Goal: Task Accomplishment & Management: Manage account settings

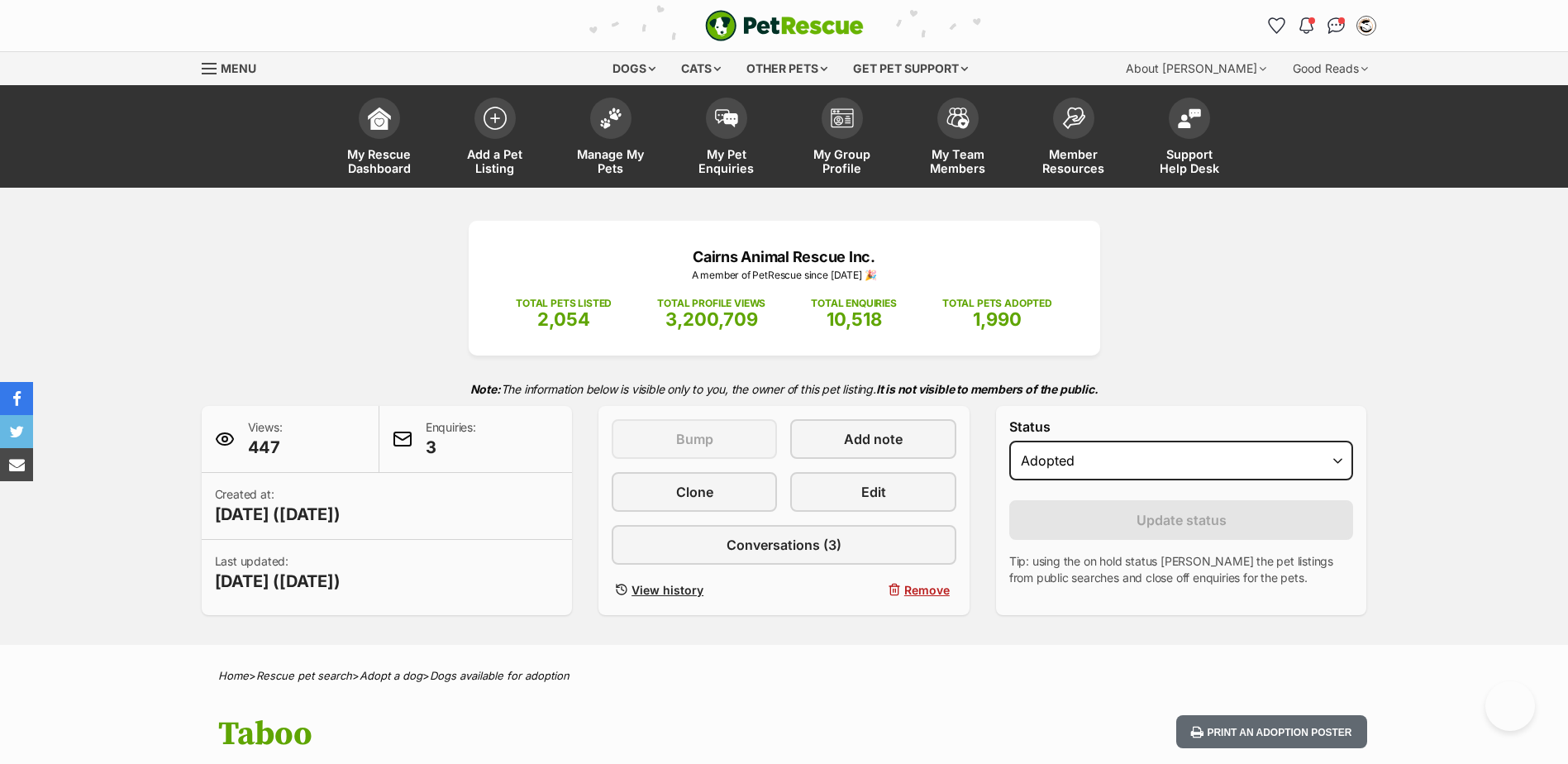
select select "rehomed"
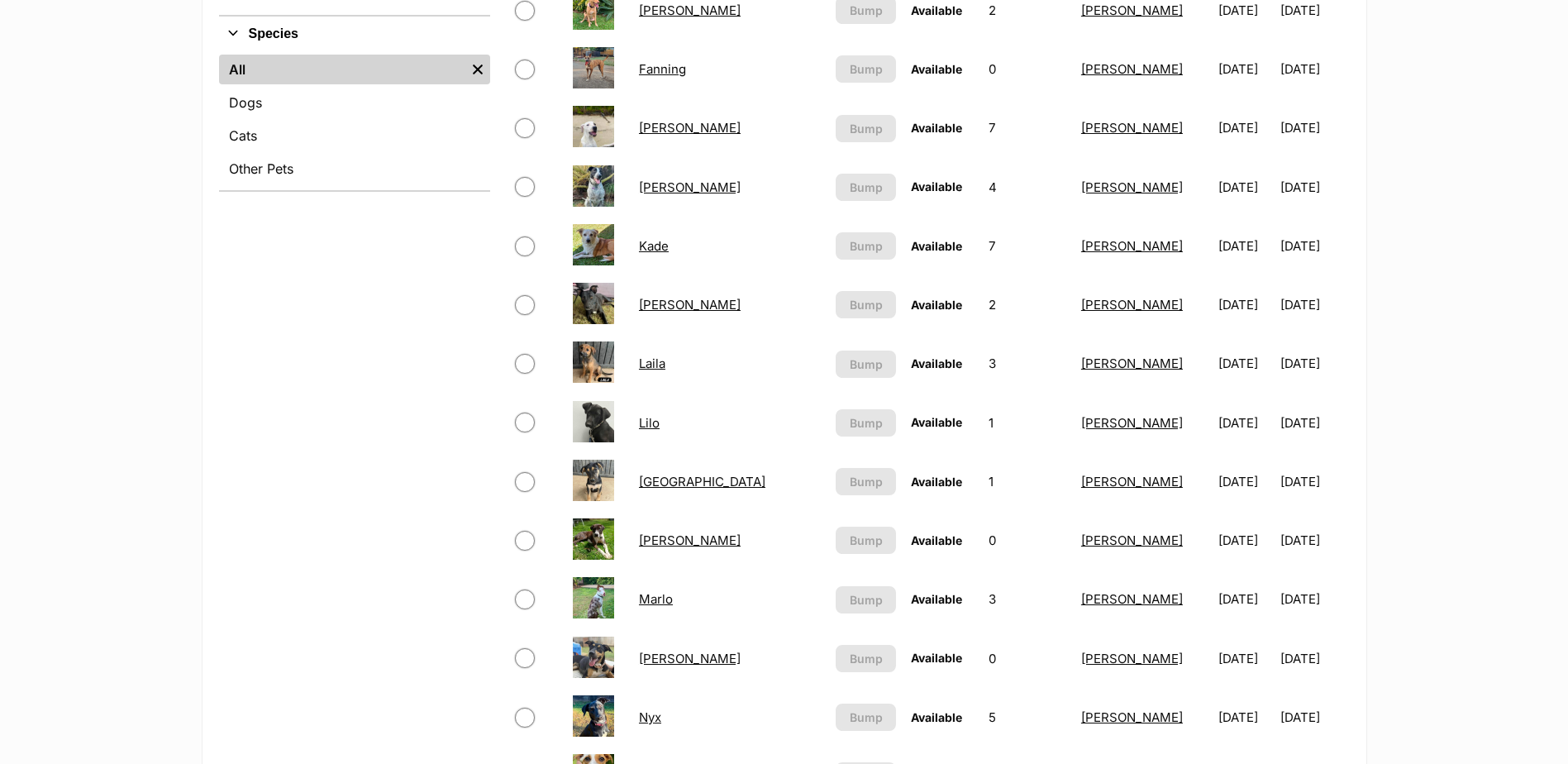
scroll to position [661, 0]
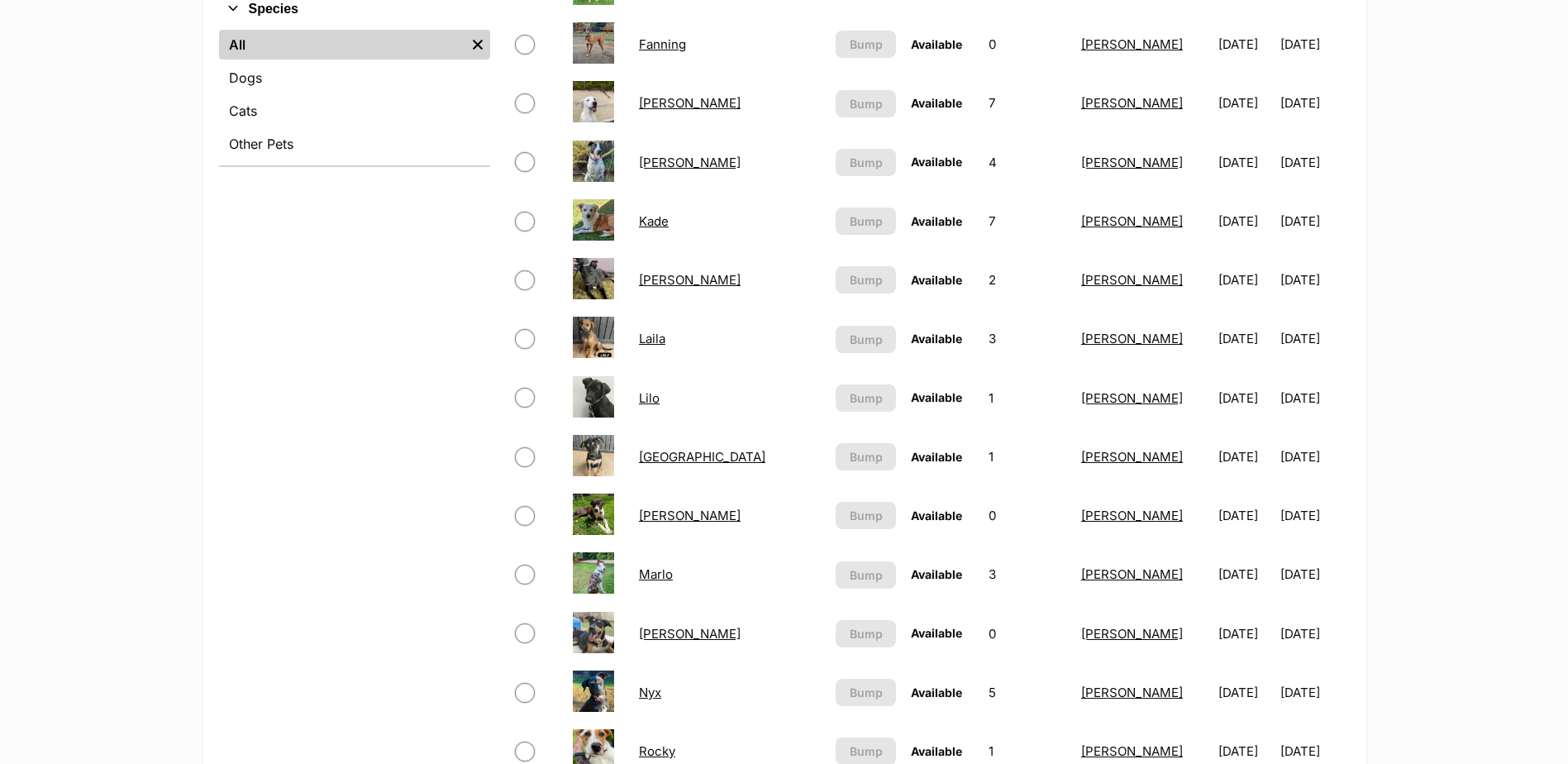
click at [666, 339] on link "Laila" at bounding box center [652, 338] width 26 height 16
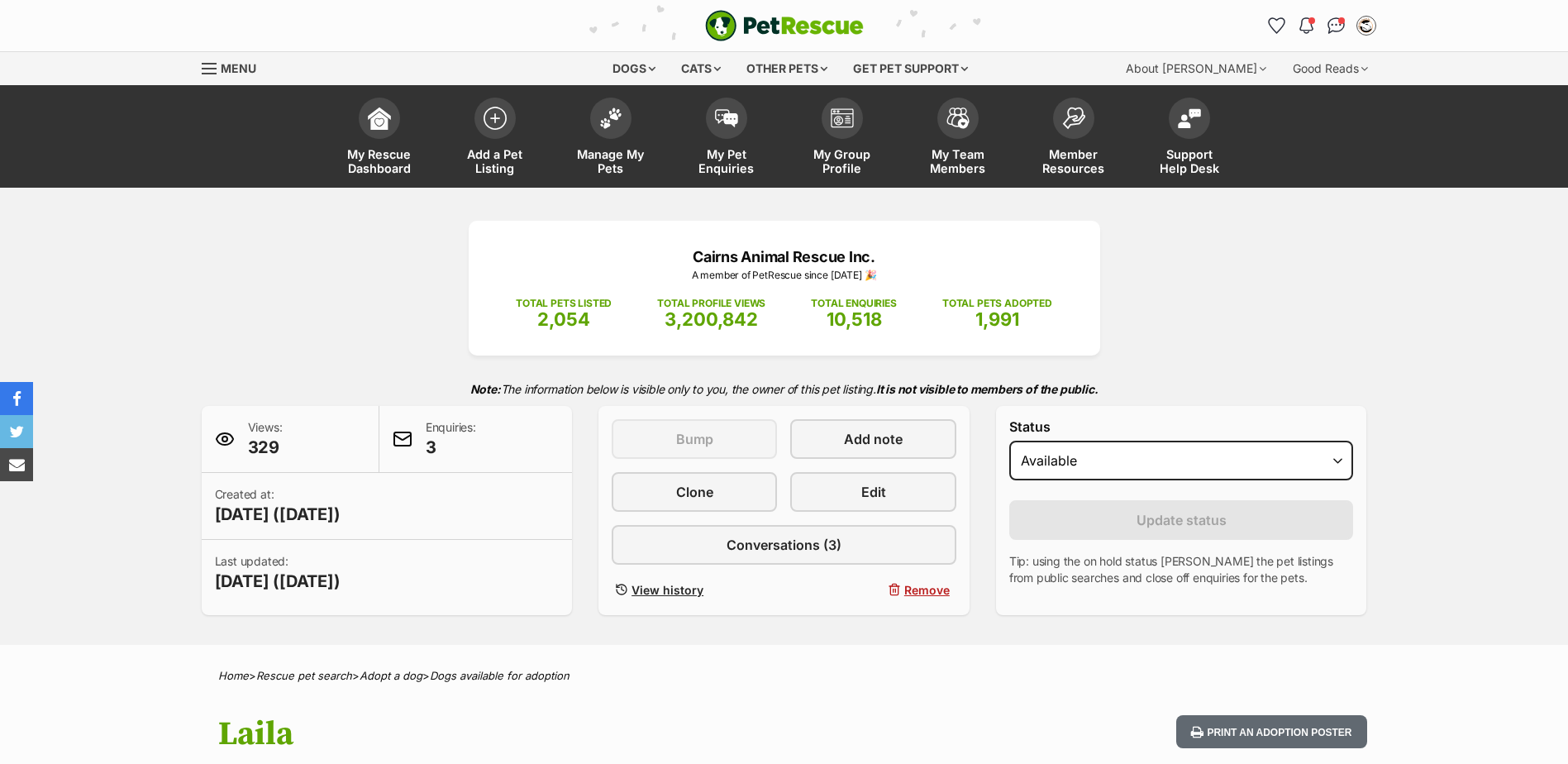
select select "rehomed"
click at [1009, 440] on select "Draft - not available as listing has enquires Available On hold Adopted" at bounding box center [1181, 460] width 345 height 40
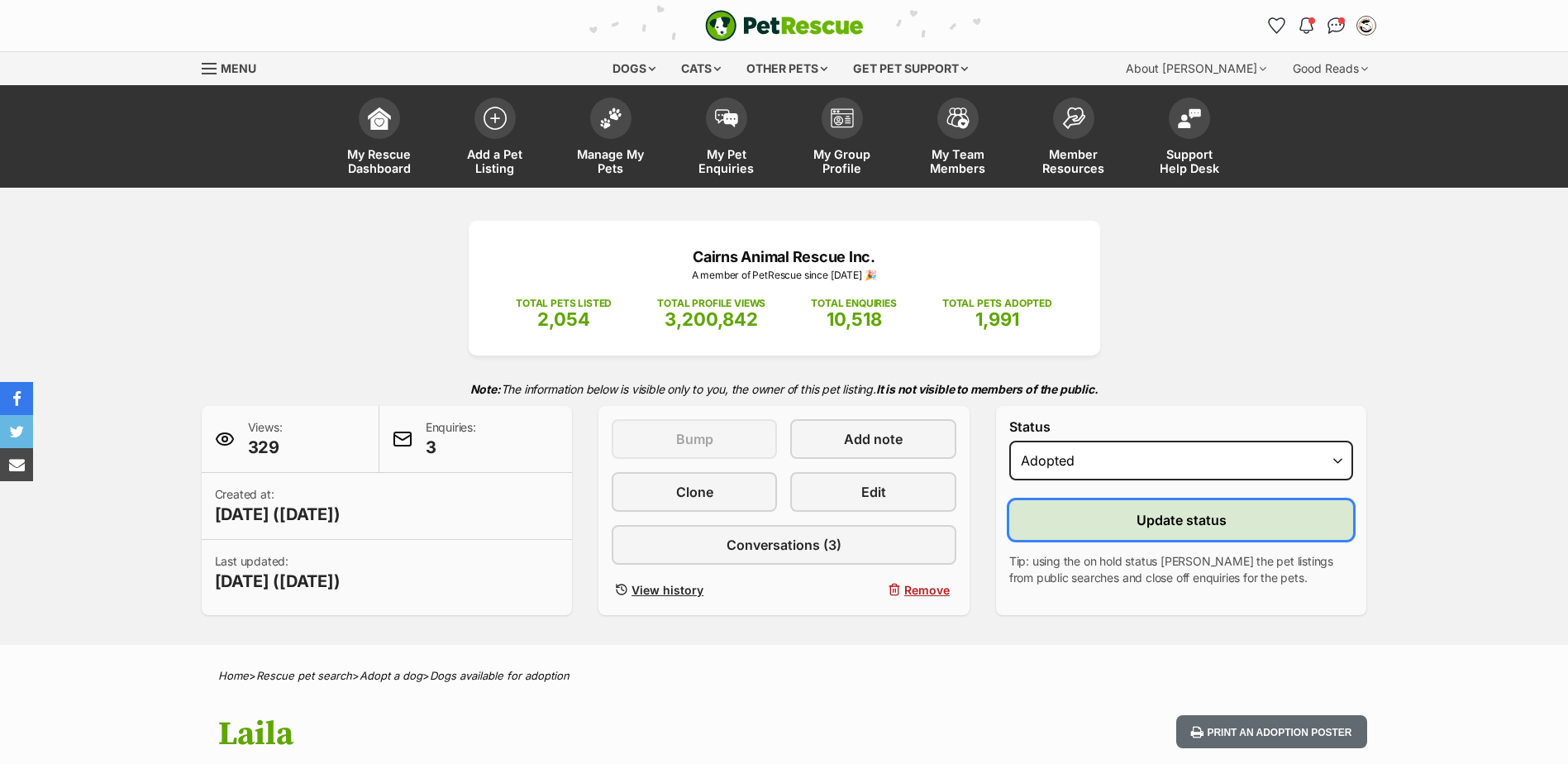
click at [1146, 529] on span "Update status" at bounding box center [1181, 519] width 90 height 19
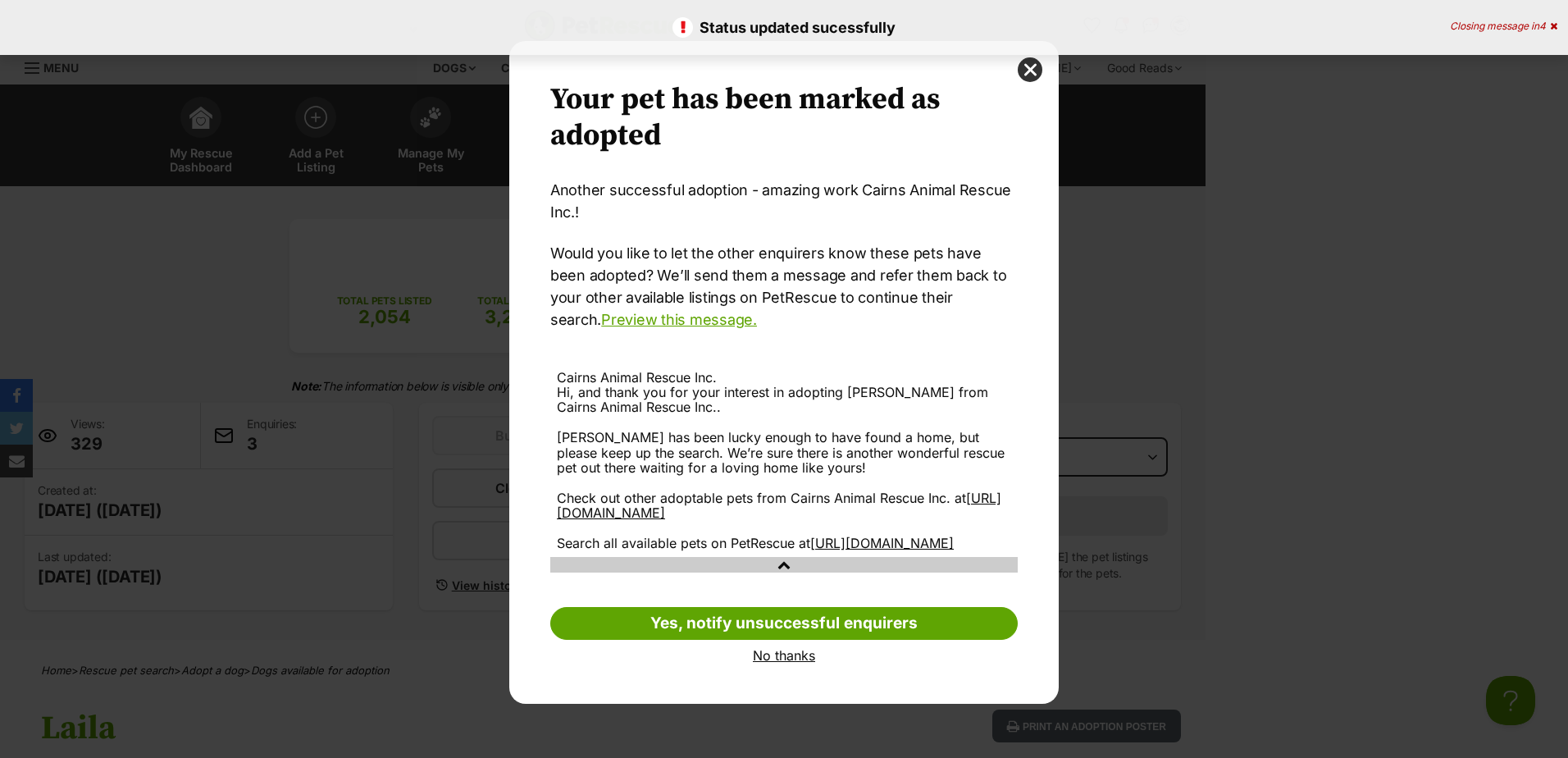
click at [796, 662] on link "No thanks" at bounding box center [784, 655] width 467 height 15
